Goal: Answer question/provide support

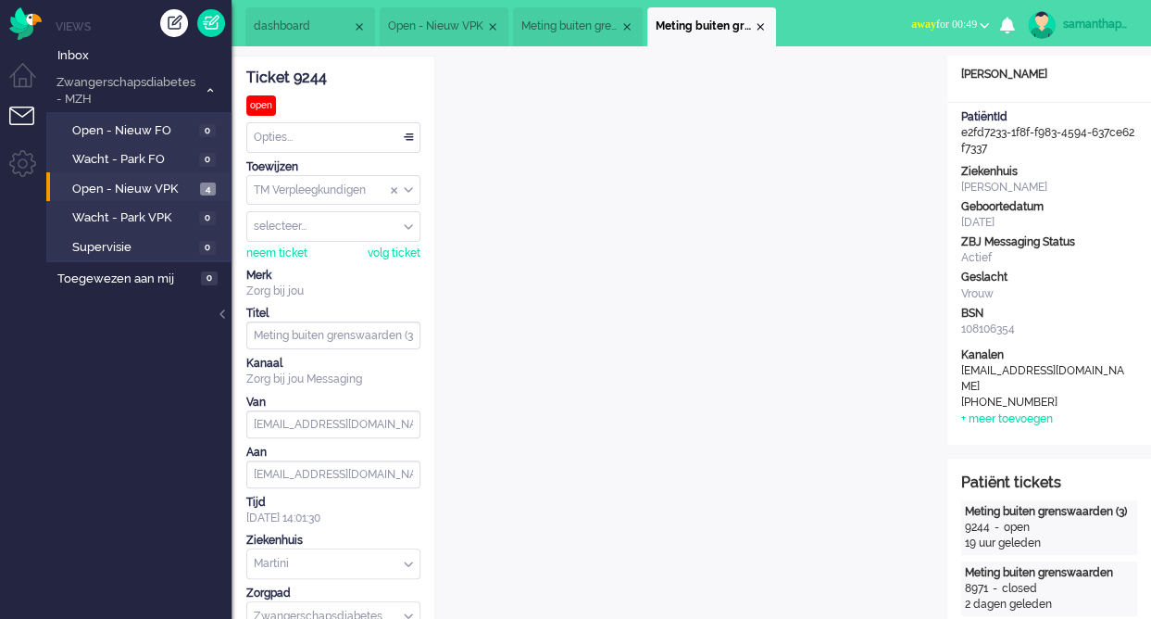
click at [415, 132] on div "Opties..." at bounding box center [333, 137] width 172 height 29
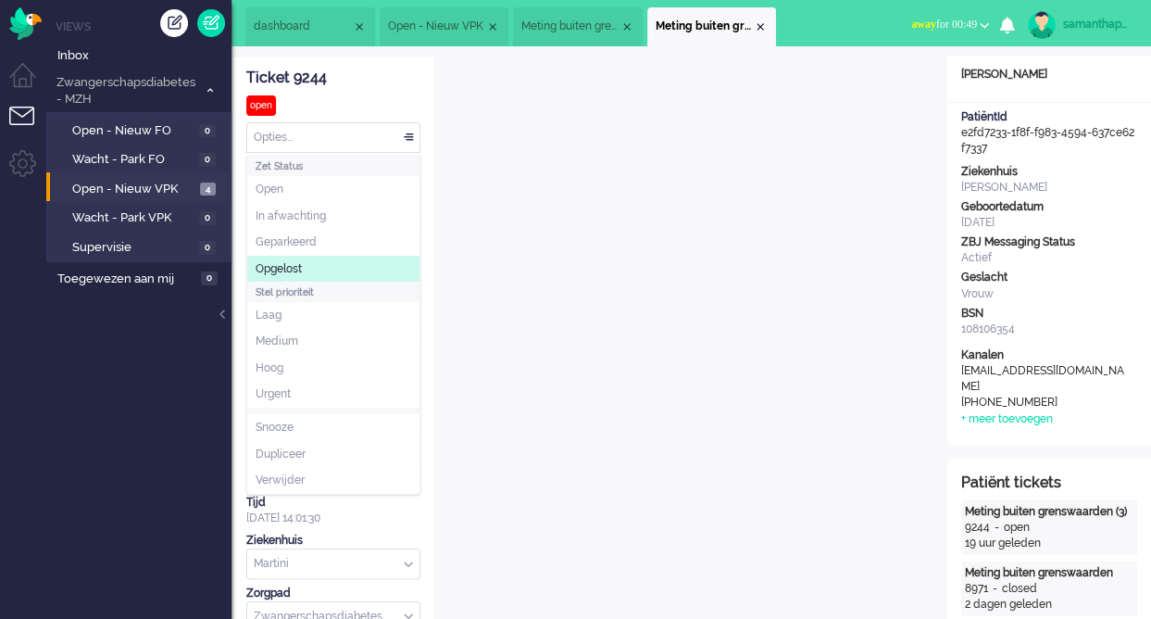
click at [307, 262] on li "Opgelost" at bounding box center [333, 269] width 172 height 27
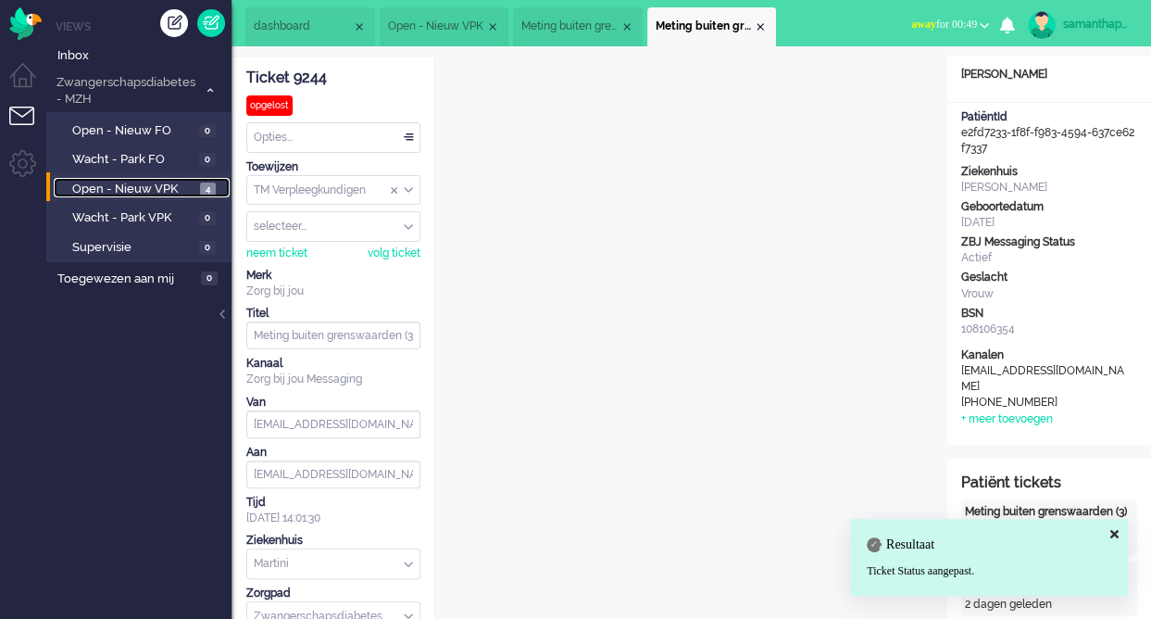
click at [158, 190] on span "Open - Nieuw VPK" at bounding box center [133, 190] width 123 height 18
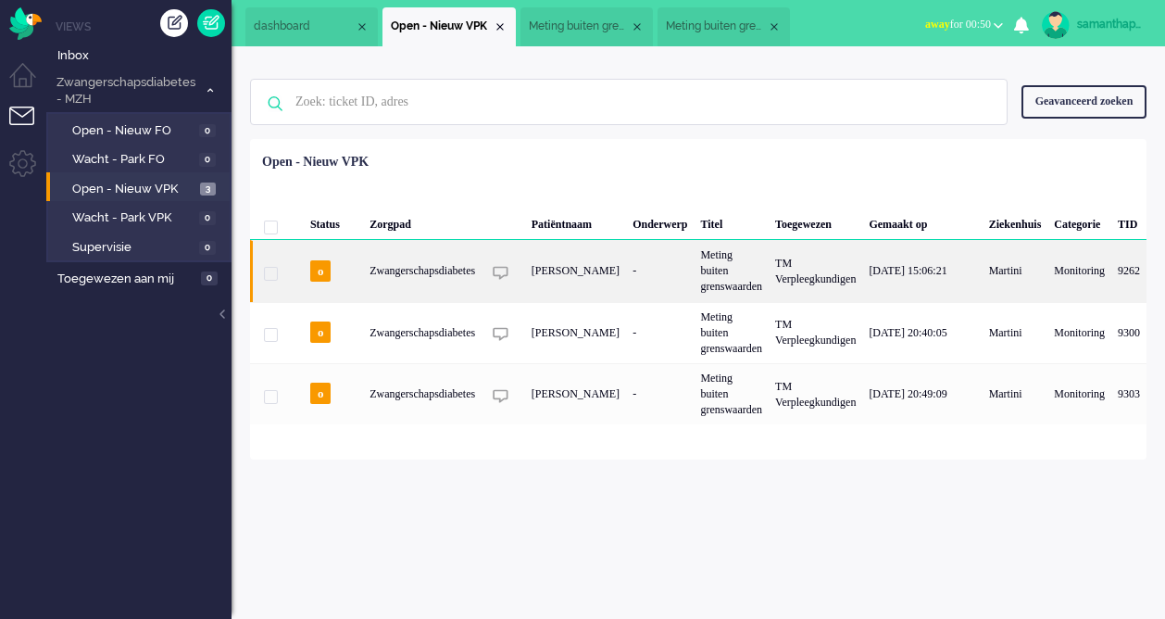
click at [694, 269] on div "Zwangerschapsdiabetes" at bounding box center [731, 270] width 75 height 61
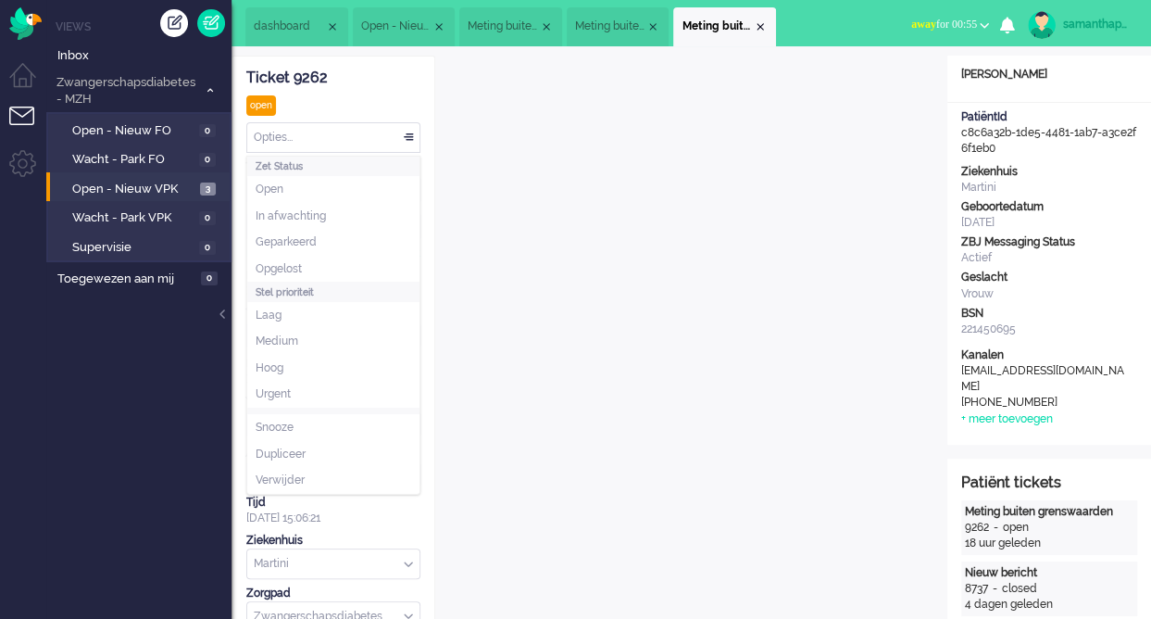
click at [409, 131] on div "Opties..." at bounding box center [333, 137] width 172 height 29
click at [319, 258] on li "Opgelost" at bounding box center [333, 269] width 172 height 27
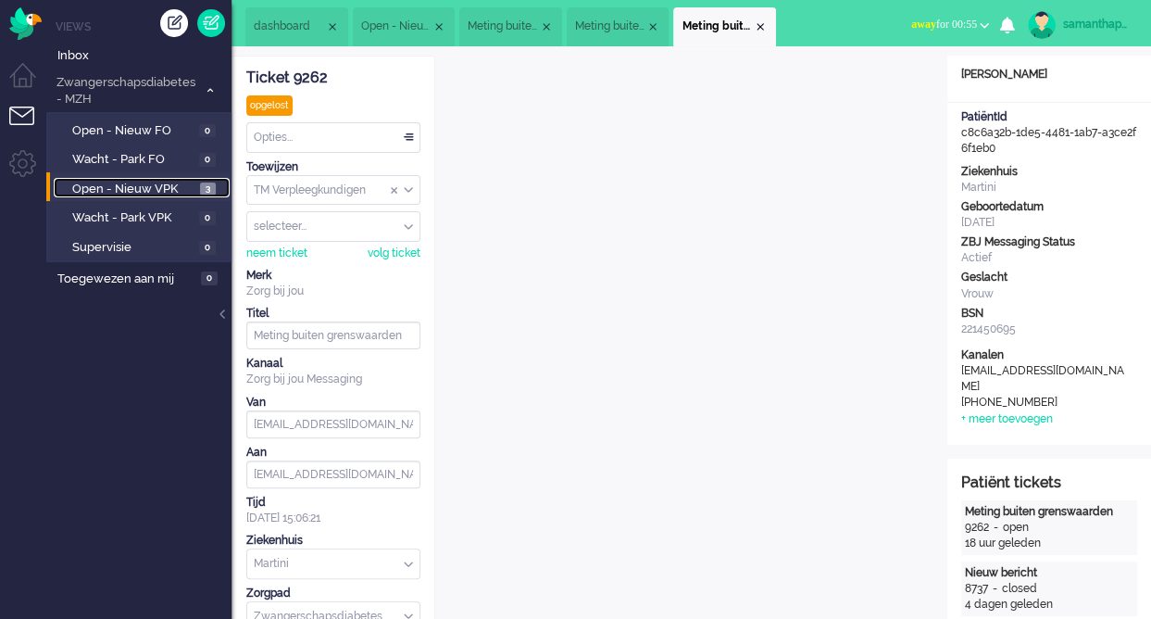
click at [185, 192] on span "Open - Nieuw VPK" at bounding box center [133, 190] width 123 height 18
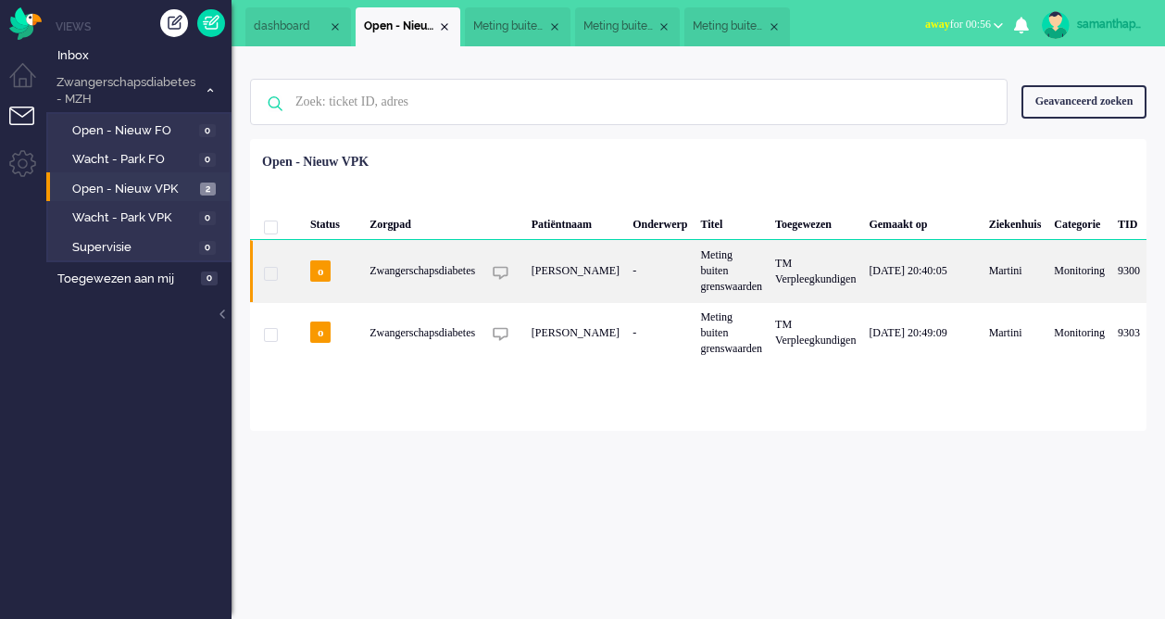
click at [694, 260] on div "Zwangerschapsdiabetes" at bounding box center [731, 270] width 75 height 61
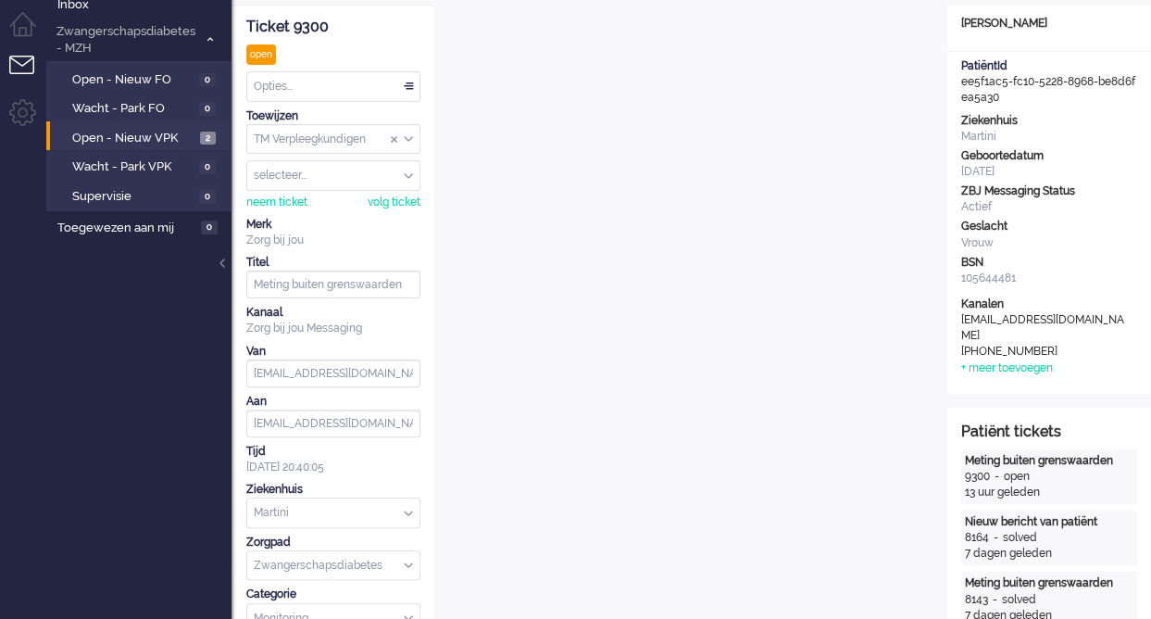
scroll to position [20, 0]
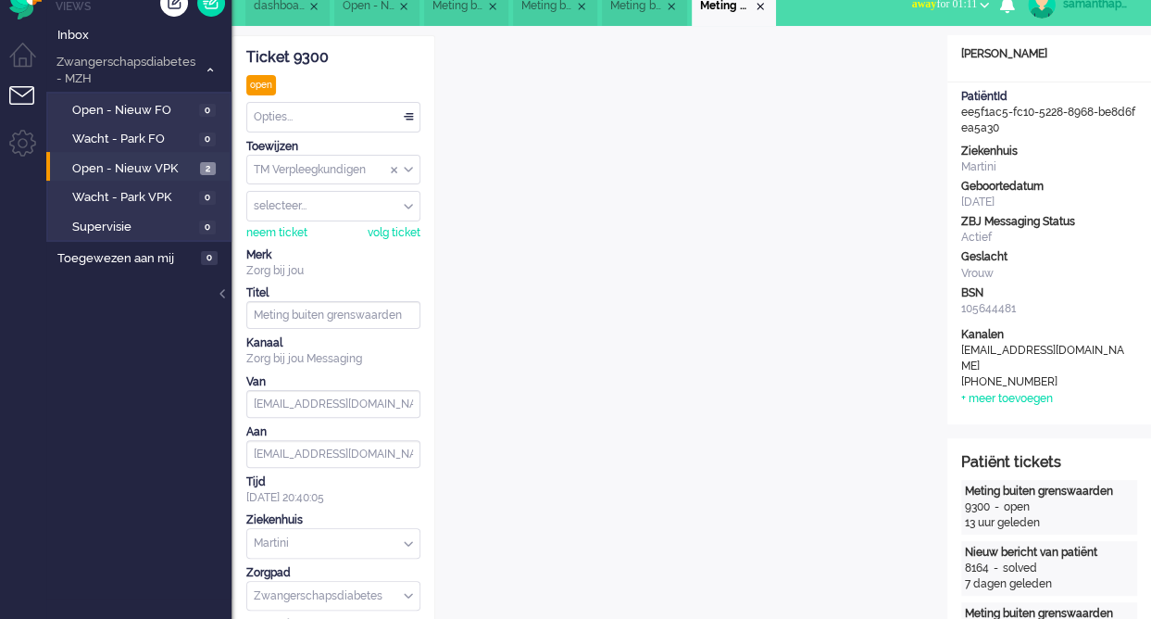
click at [393, 113] on div "Opties..." at bounding box center [333, 117] width 172 height 29
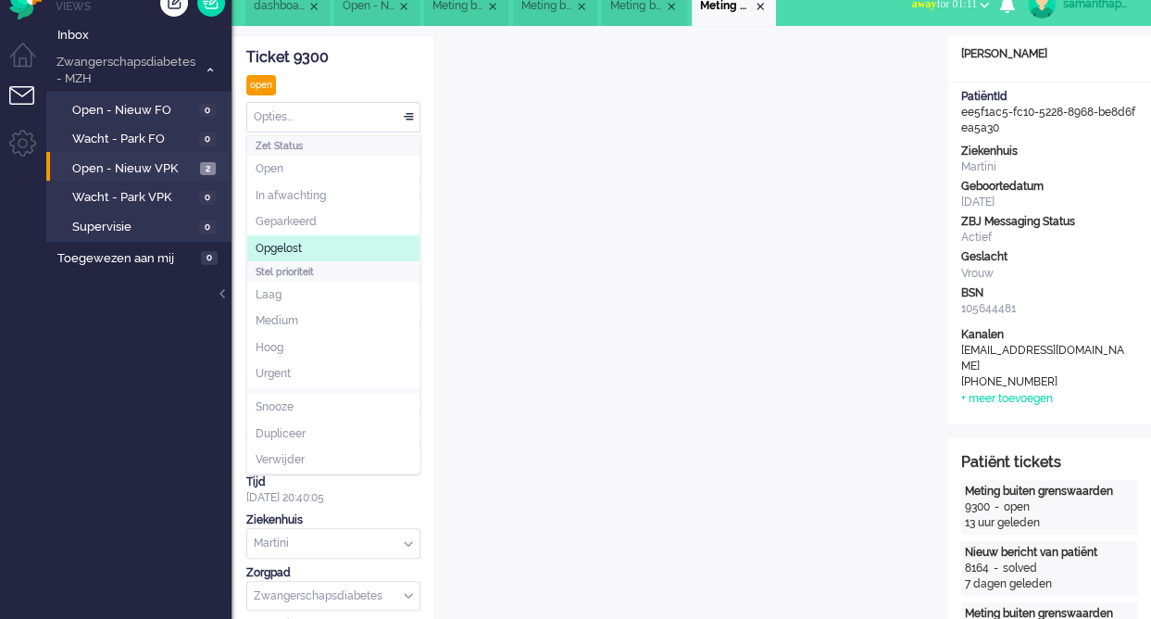
click at [320, 242] on li "Opgelost" at bounding box center [333, 248] width 172 height 27
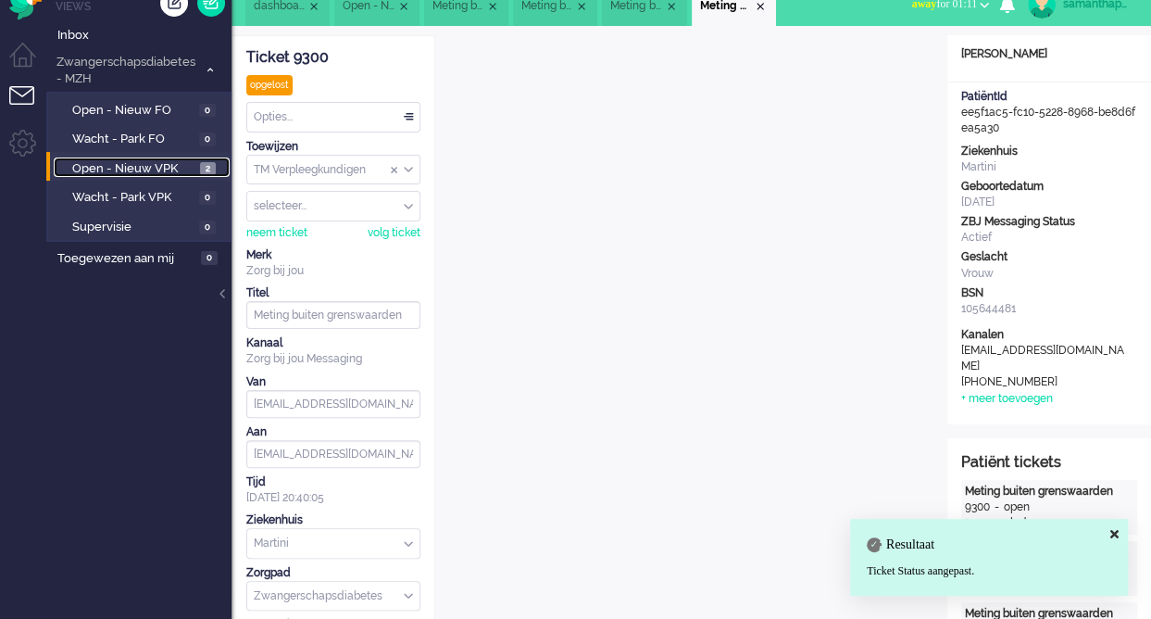
click at [182, 168] on span "Open - Nieuw VPK" at bounding box center [133, 169] width 123 height 18
